Goal: Transaction & Acquisition: Purchase product/service

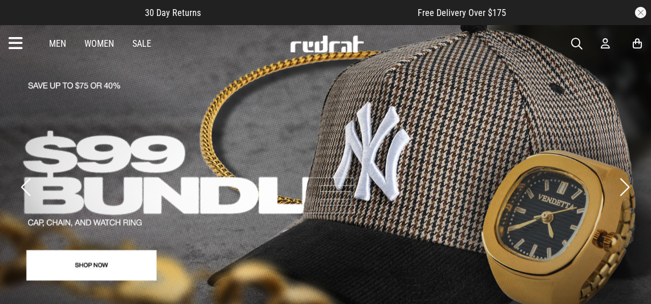
click at [574, 43] on span "button" at bounding box center [576, 44] width 11 height 14
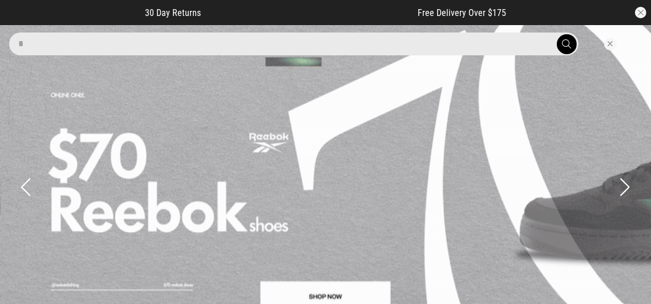
type input "*"
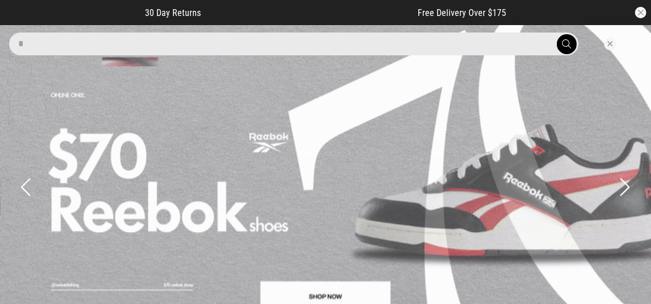
click at [557, 34] on button "submit" at bounding box center [567, 44] width 20 height 20
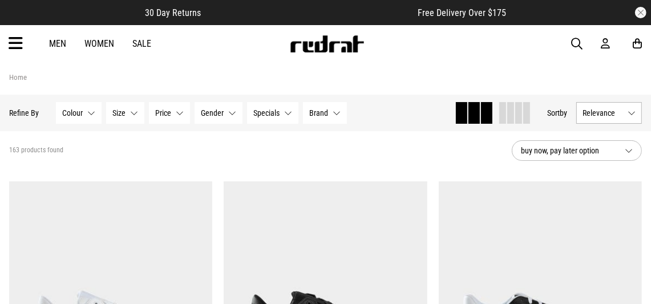
click at [572, 43] on span "button" at bounding box center [576, 44] width 11 height 14
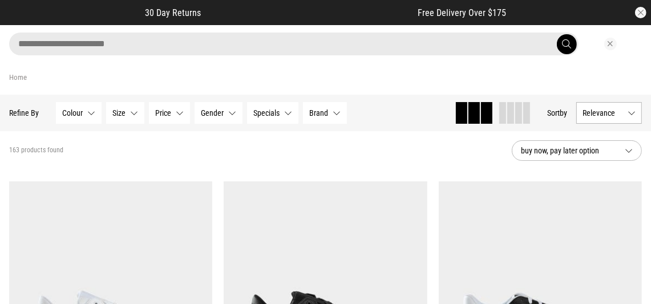
click at [47, 45] on input "search" at bounding box center [294, 44] width 570 height 23
type input "**********"
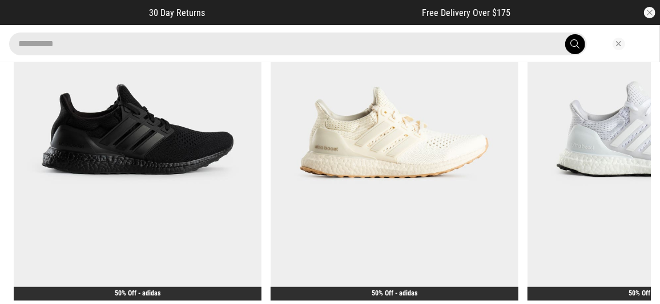
scroll to position [195, 0]
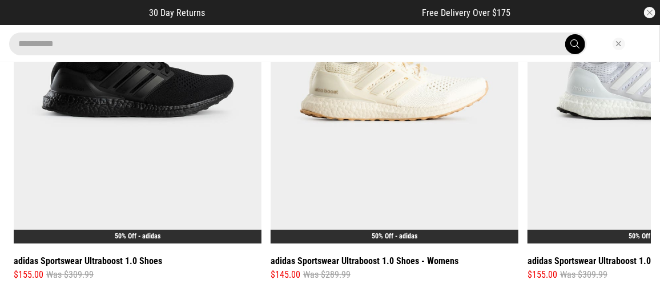
click at [441, 291] on div "**********" at bounding box center [330, 86] width 660 height 437
drag, startPoint x: 500, startPoint y: 293, endPoint x: 494, endPoint y: 283, distance: 11.6
click at [438, 298] on div "**********" at bounding box center [330, 86] width 660 height 437
click at [382, 108] on img at bounding box center [394, 73] width 248 height 342
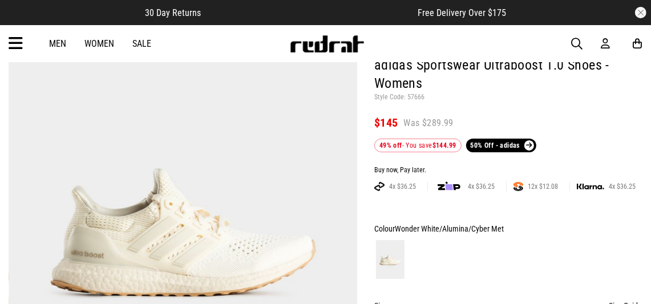
scroll to position [228, 0]
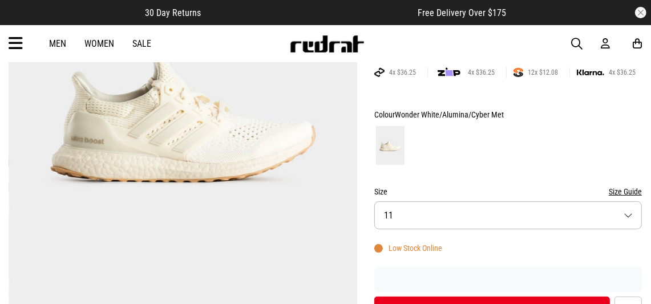
click at [626, 211] on button "Size 11" at bounding box center [508, 215] width 268 height 28
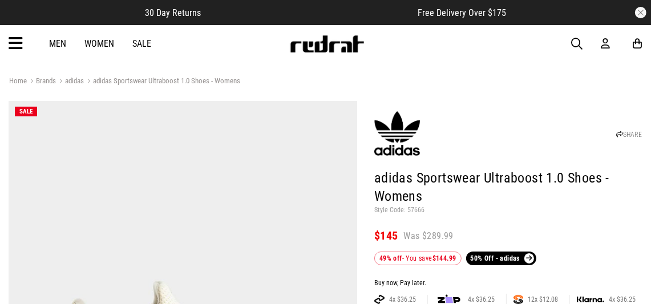
scroll to position [0, 0]
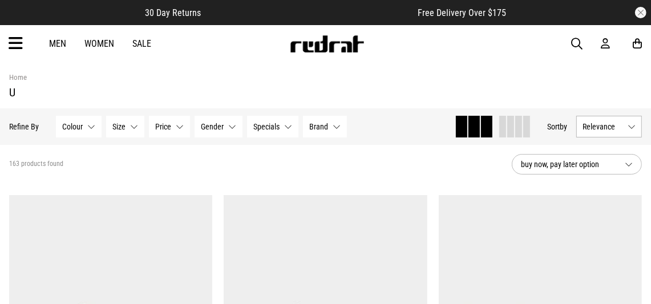
click at [62, 43] on link "Men" at bounding box center [57, 43] width 17 height 11
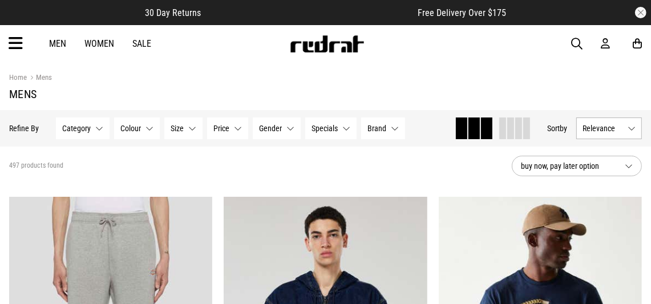
click at [574, 43] on span "button" at bounding box center [576, 44] width 11 height 14
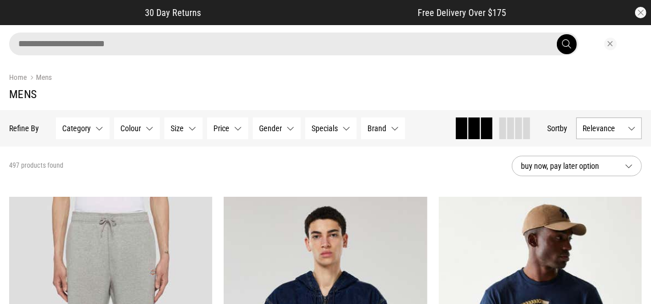
click at [571, 41] on span "submit" at bounding box center [567, 44] width 9 height 11
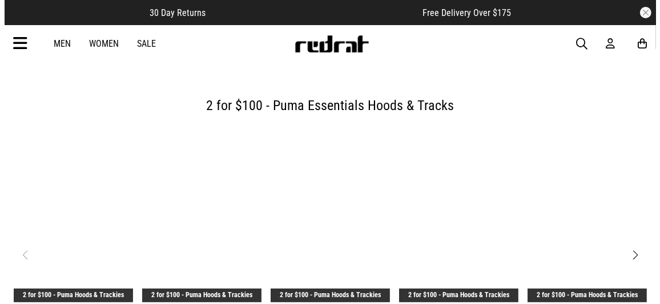
scroll to position [56, 0]
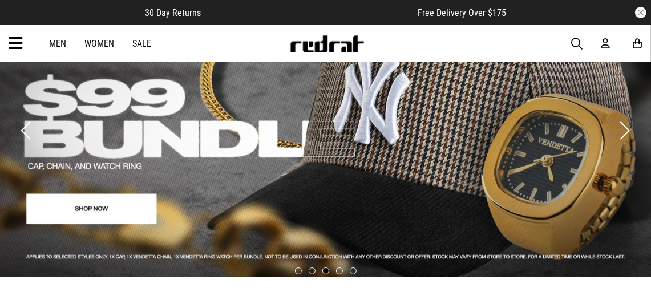
click at [575, 44] on span "button" at bounding box center [576, 44] width 11 height 14
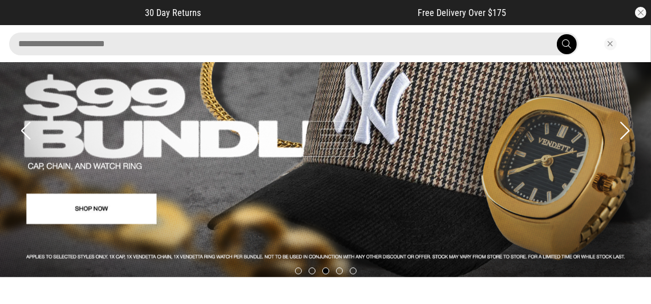
click at [70, 47] on input "search" at bounding box center [294, 44] width 570 height 23
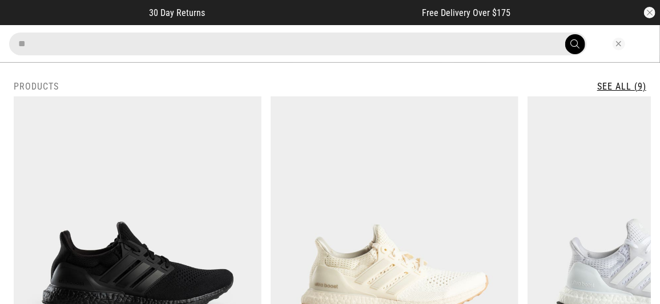
type input "**********"
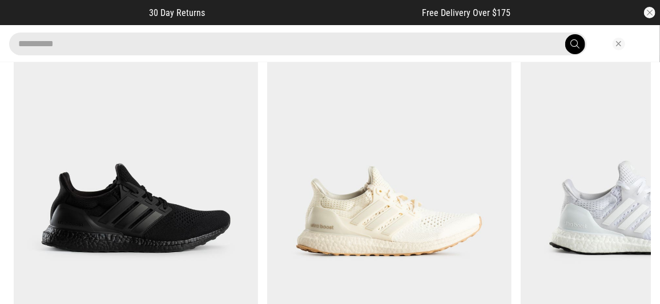
scroll to position [0, 0]
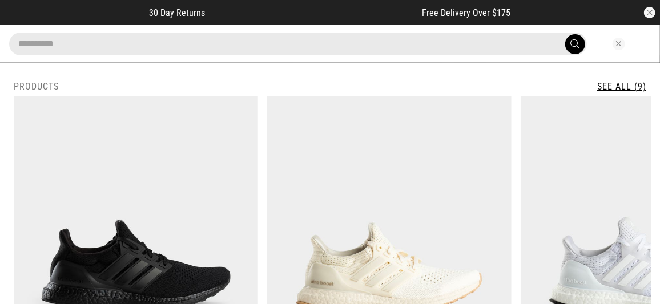
click at [607, 84] on link "See All (9)" at bounding box center [621, 86] width 49 height 11
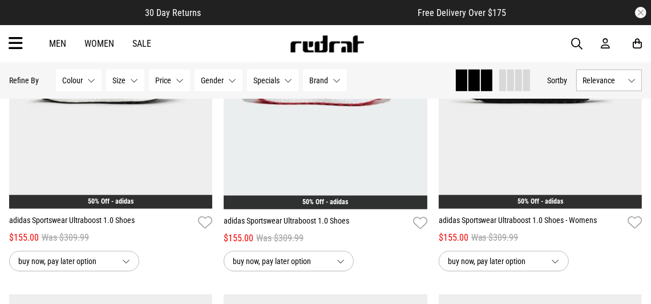
scroll to position [855, 0]
